Goal: Find specific page/section: Find specific page/section

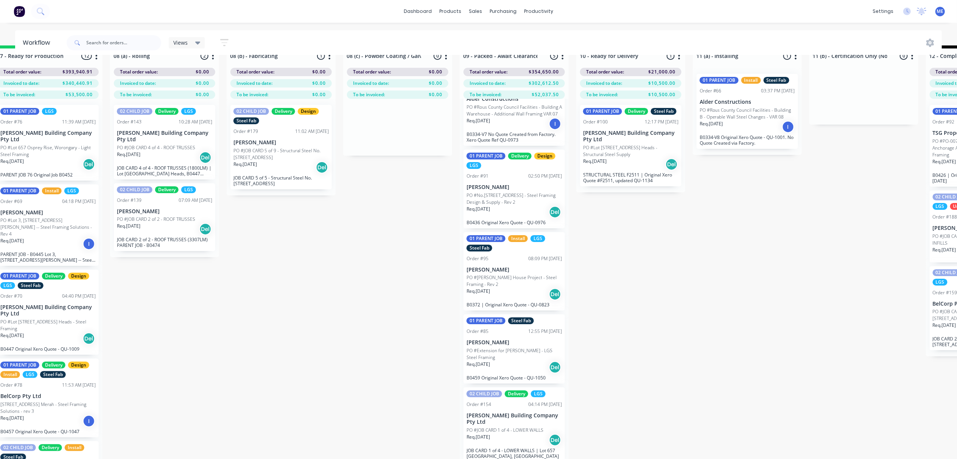
scroll to position [0, 722]
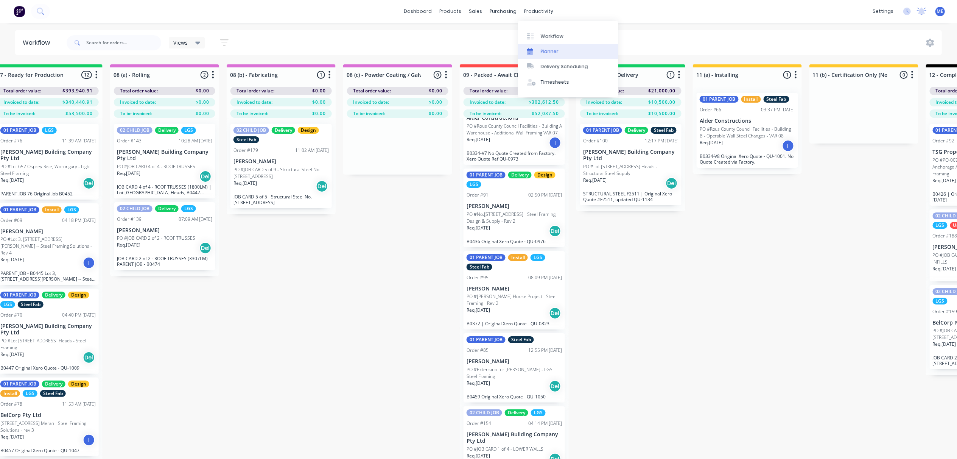
click at [556, 51] on div "Planner" at bounding box center [550, 51] width 18 height 7
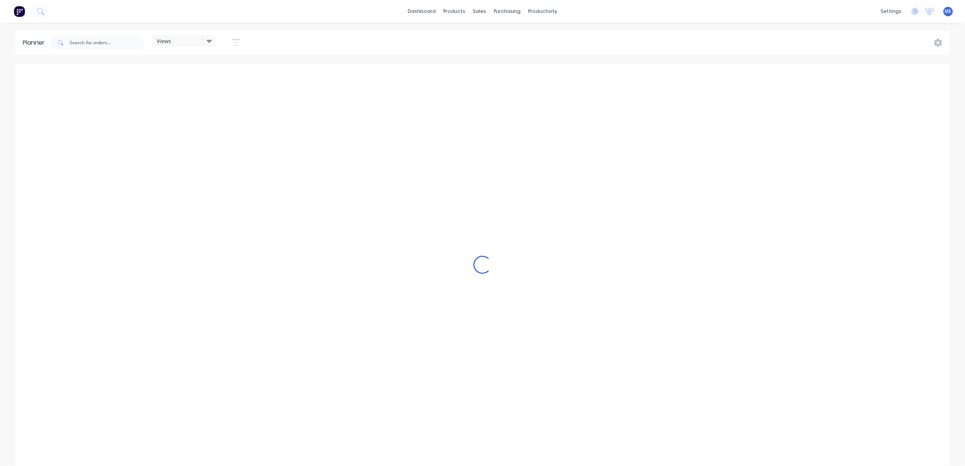
scroll to position [0, 293]
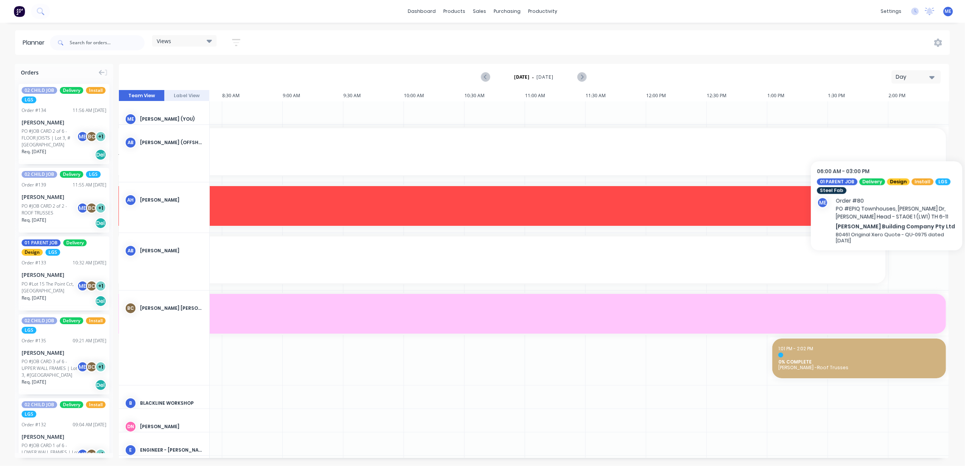
click at [912, 76] on div "Day" at bounding box center [913, 77] width 35 height 8
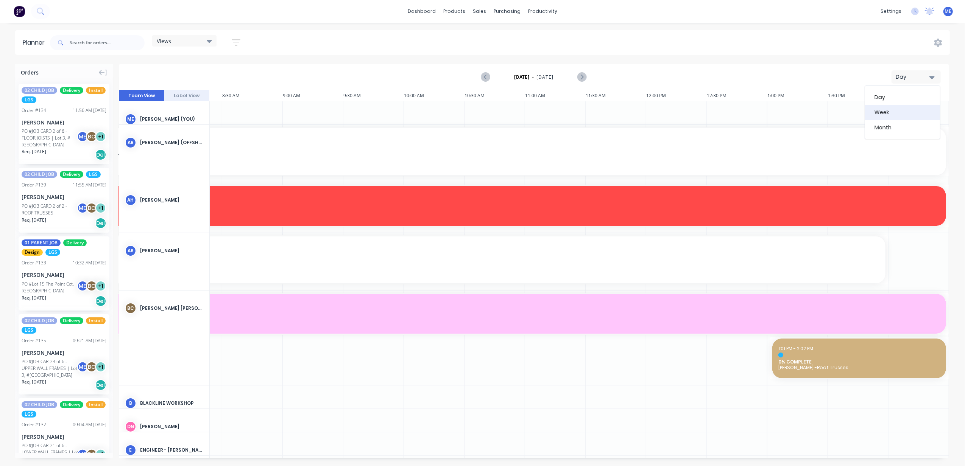
click at [903, 112] on div "Week" at bounding box center [902, 112] width 75 height 15
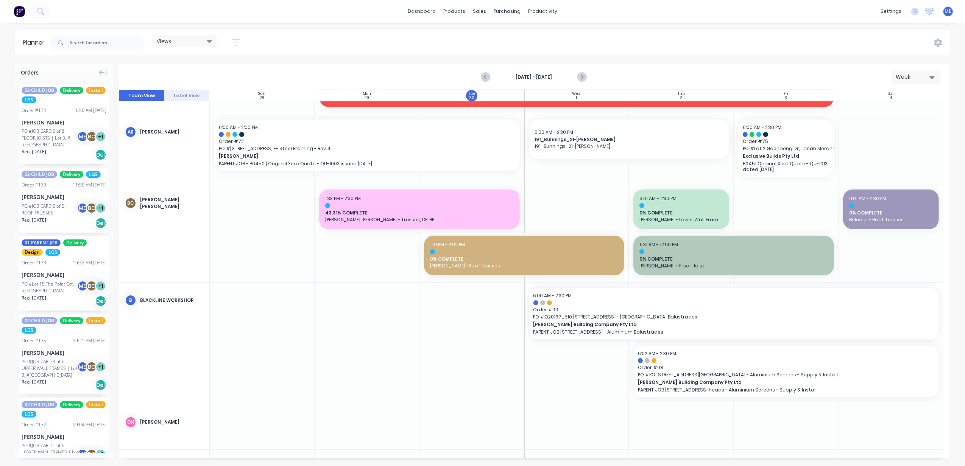
scroll to position [151, 0]
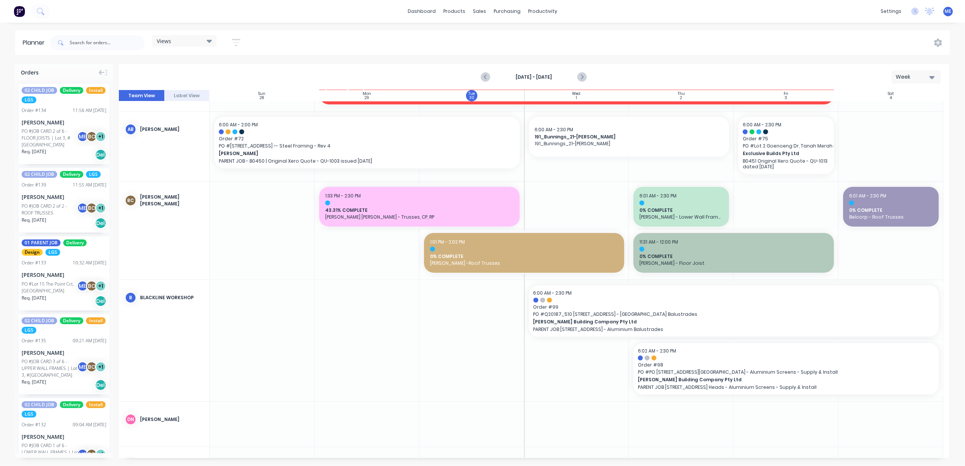
click at [180, 39] on div "Views" at bounding box center [184, 40] width 55 height 7
click at [185, 156] on button "FACTORY - ALL" at bounding box center [198, 157] width 81 height 9
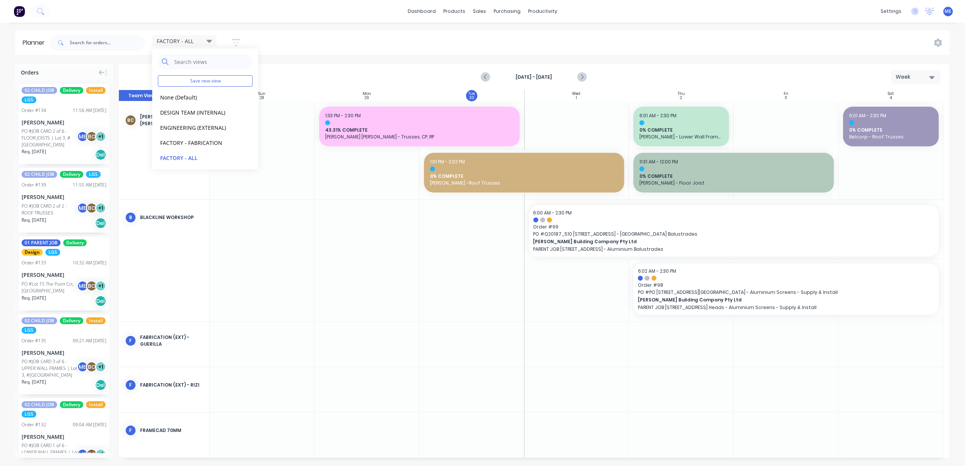
scroll to position [289, 0]
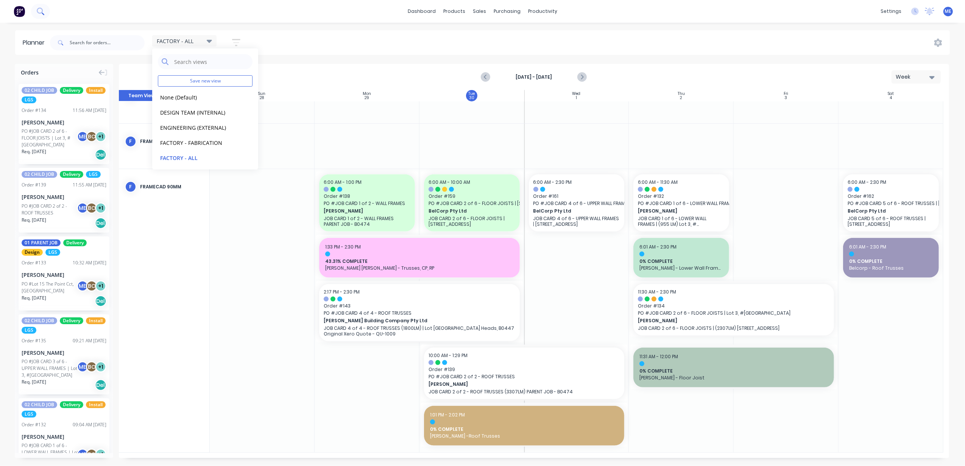
click at [37, 9] on icon at bounding box center [40, 11] width 6 height 6
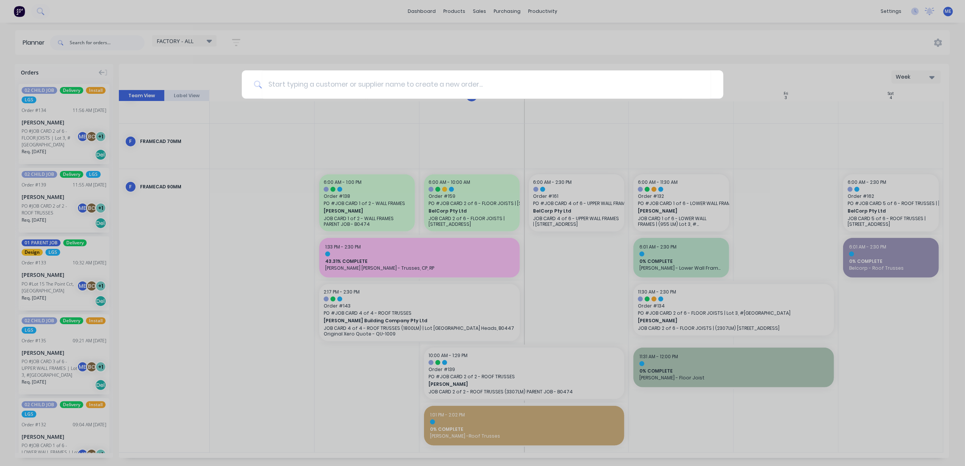
scroll to position [284, 0]
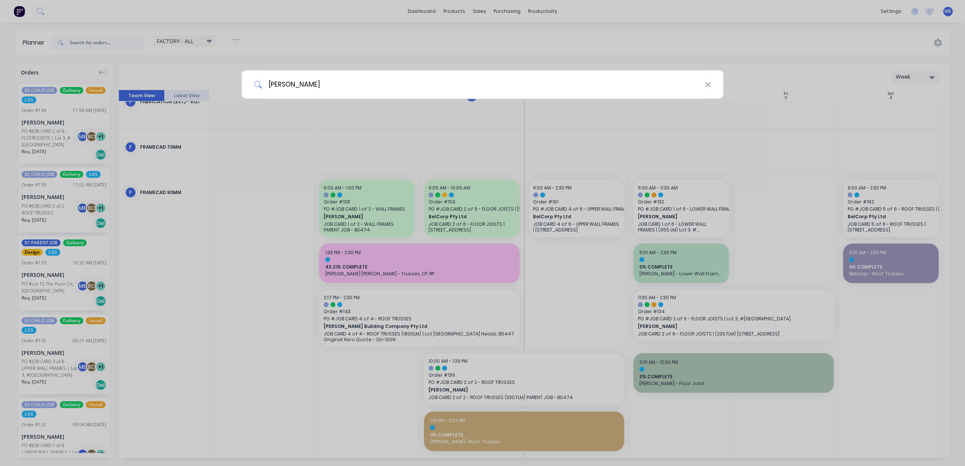
type input "[PERSON_NAME]"
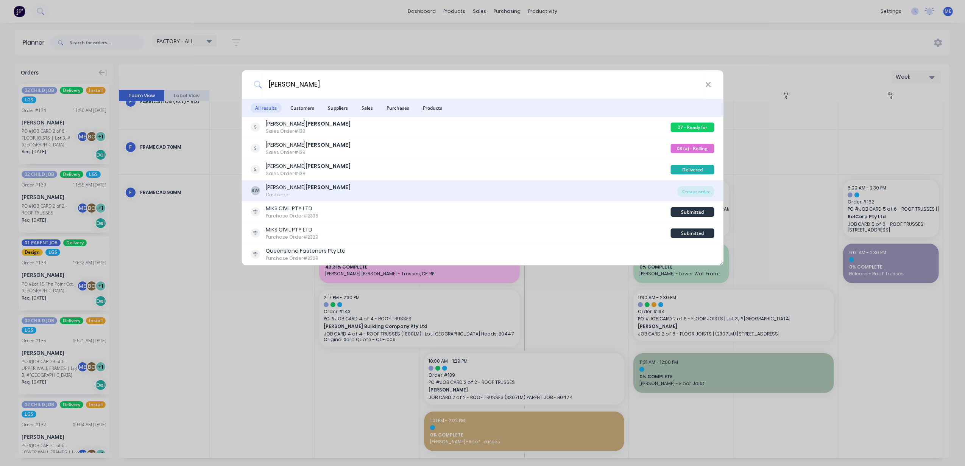
click at [317, 188] on div "BW [PERSON_NAME] Customer" at bounding box center [464, 191] width 427 height 15
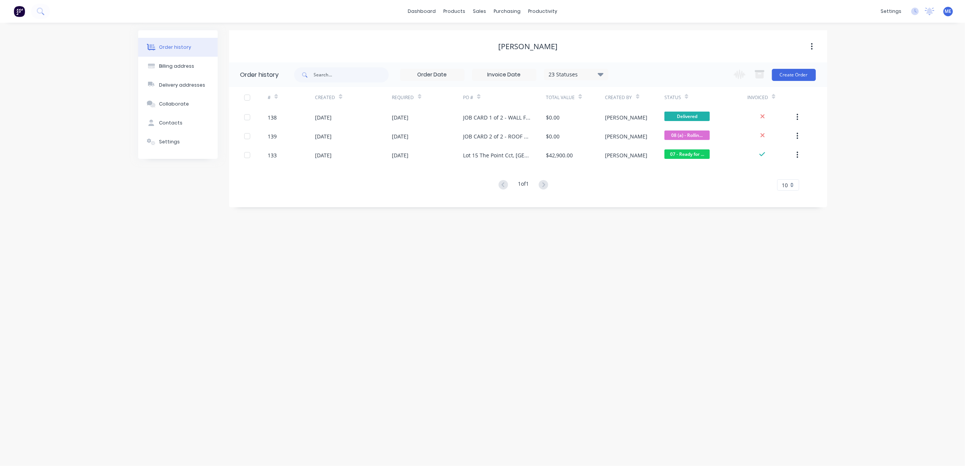
drag, startPoint x: 355, startPoint y: 342, endPoint x: 520, endPoint y: 463, distance: 204.3
click at [356, 343] on div "Order history Billing address Delivery addresses Collaborate Contacts Settings …" at bounding box center [482, 245] width 965 height 444
